Goal: Task Accomplishment & Management: Manage account settings

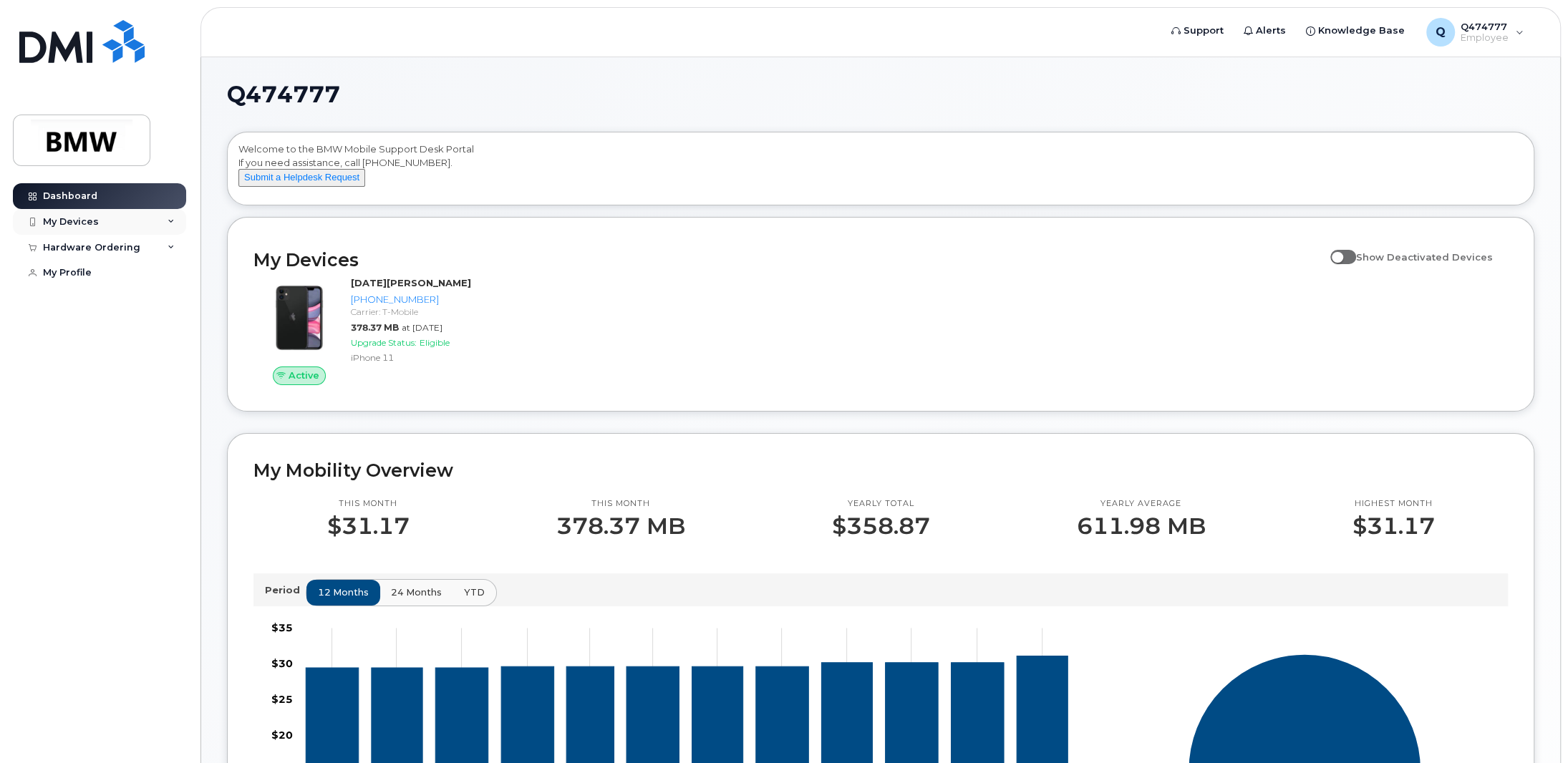
click at [88, 216] on div "My Devices" at bounding box center [70, 222] width 56 height 11
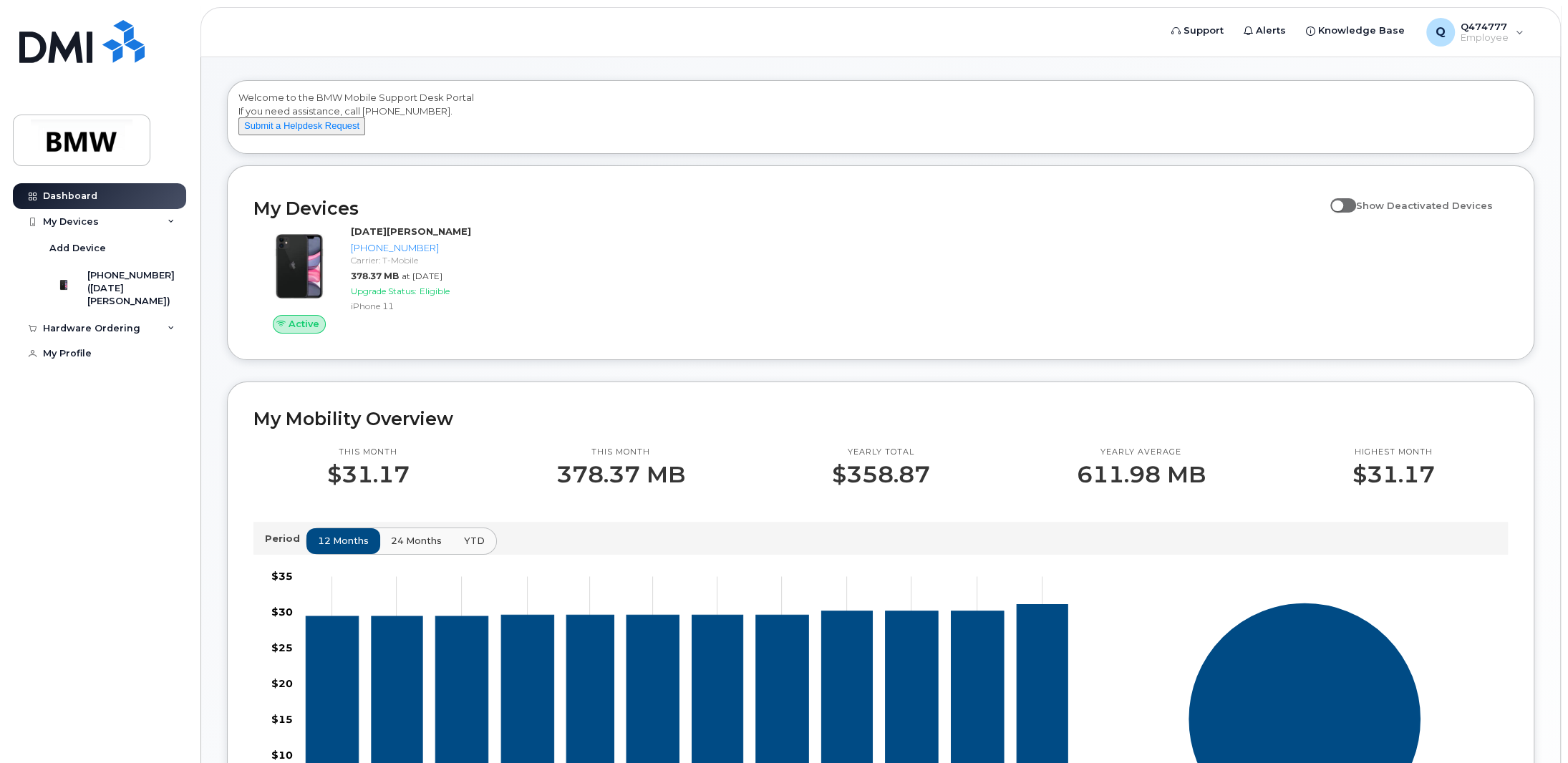
scroll to position [47, 0]
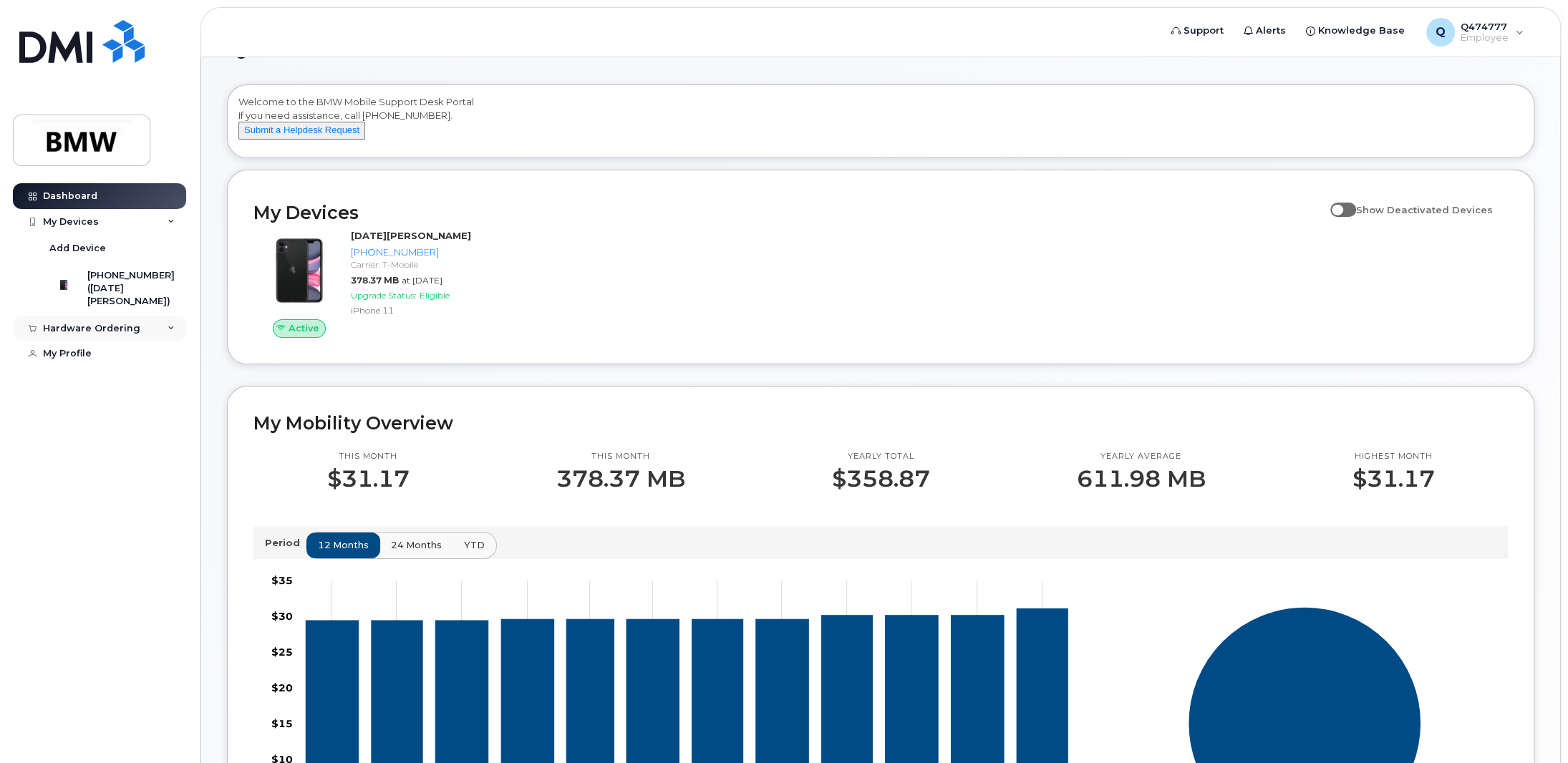
click at [170, 332] on icon at bounding box center [171, 328] width 7 height 7
click at [84, 387] on div "My Profile" at bounding box center [67, 381] width 49 height 11
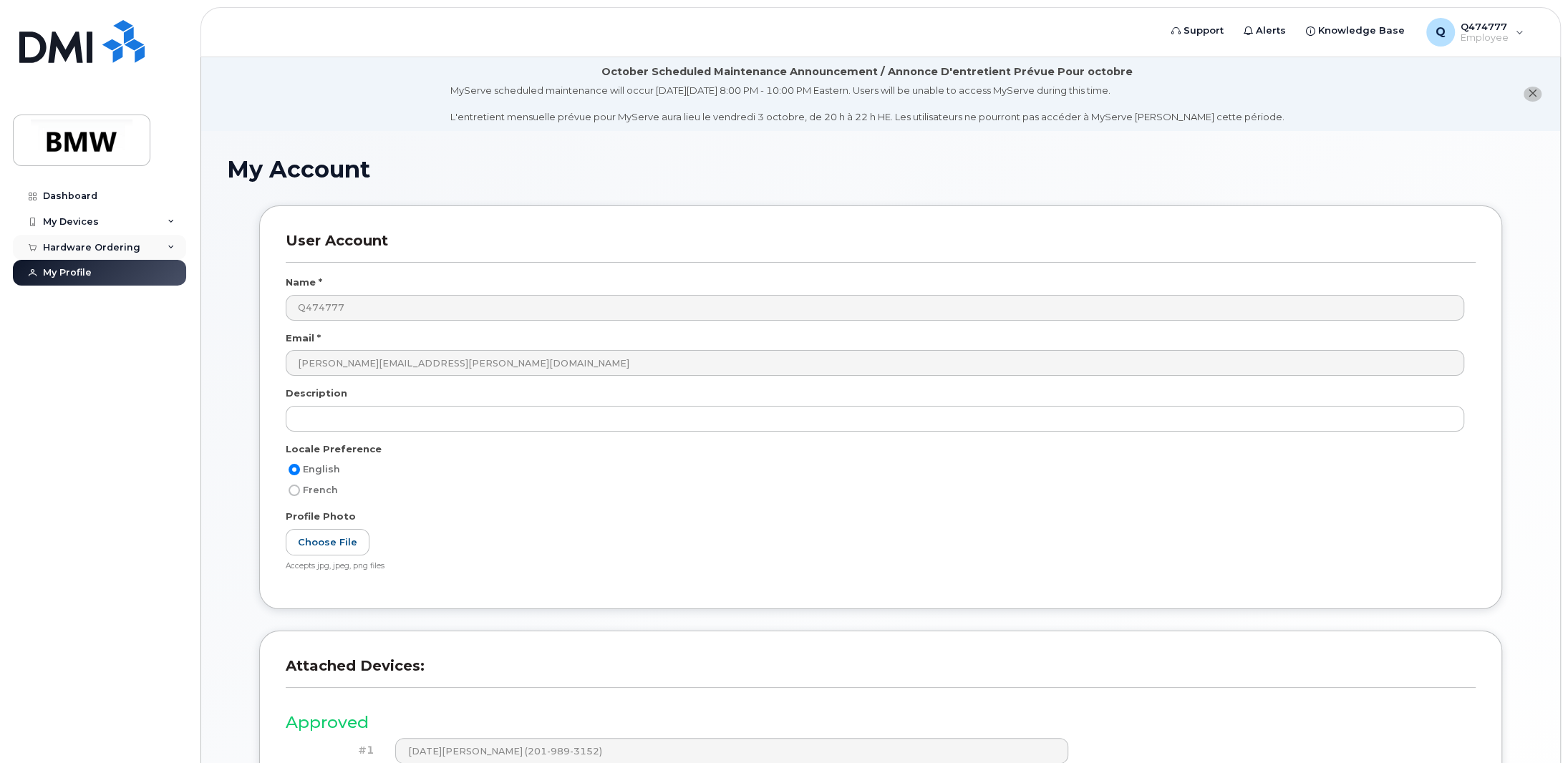
click at [172, 246] on icon at bounding box center [171, 247] width 7 height 7
